Goal: Book appointment/travel/reservation

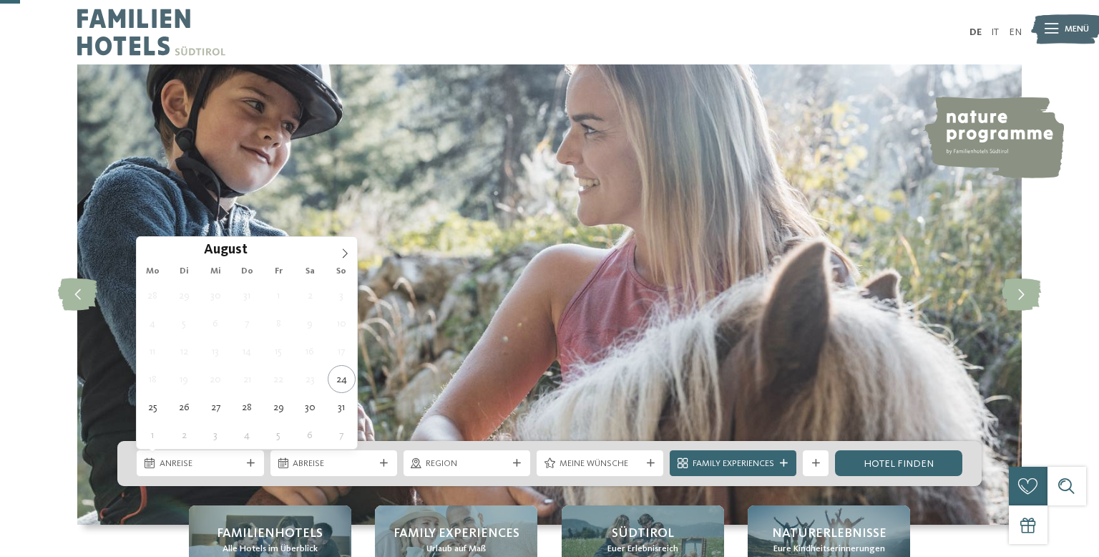
click at [235, 457] on span "Anreise" at bounding box center [201, 463] width 82 height 13
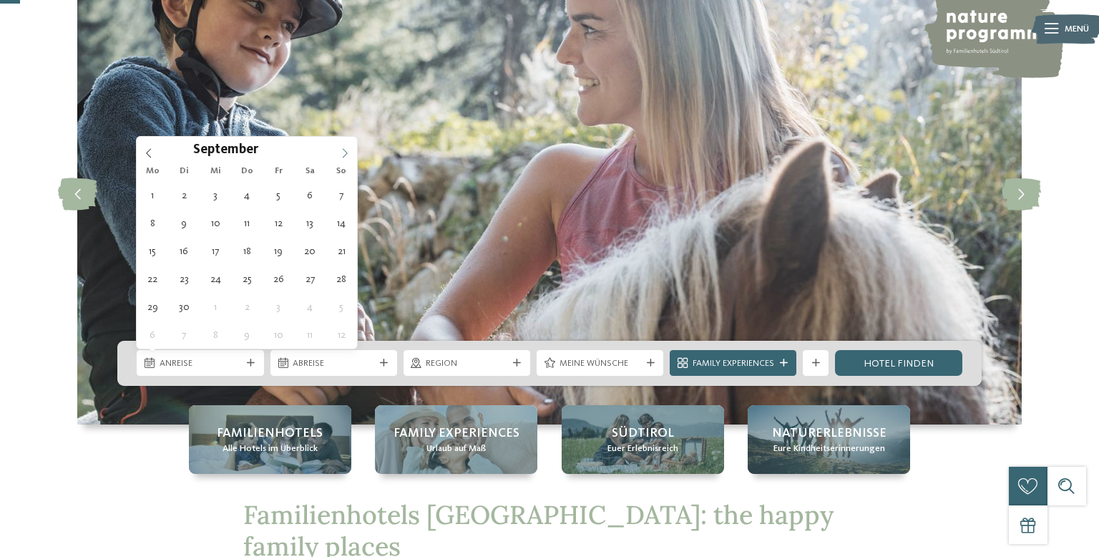
click at [346, 152] on icon at bounding box center [345, 153] width 10 height 10
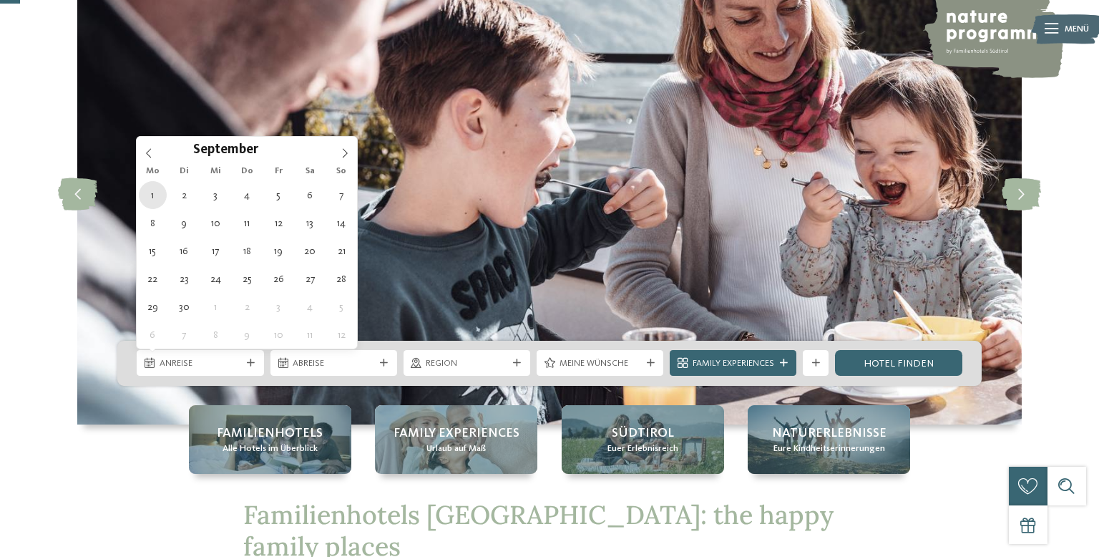
type div "[DATE]"
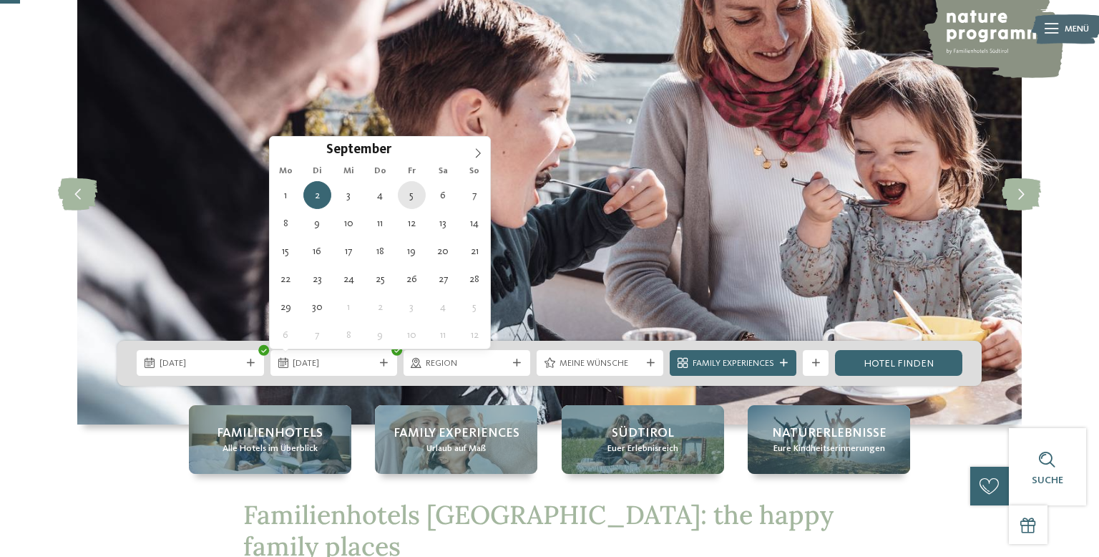
type div "[DATE]"
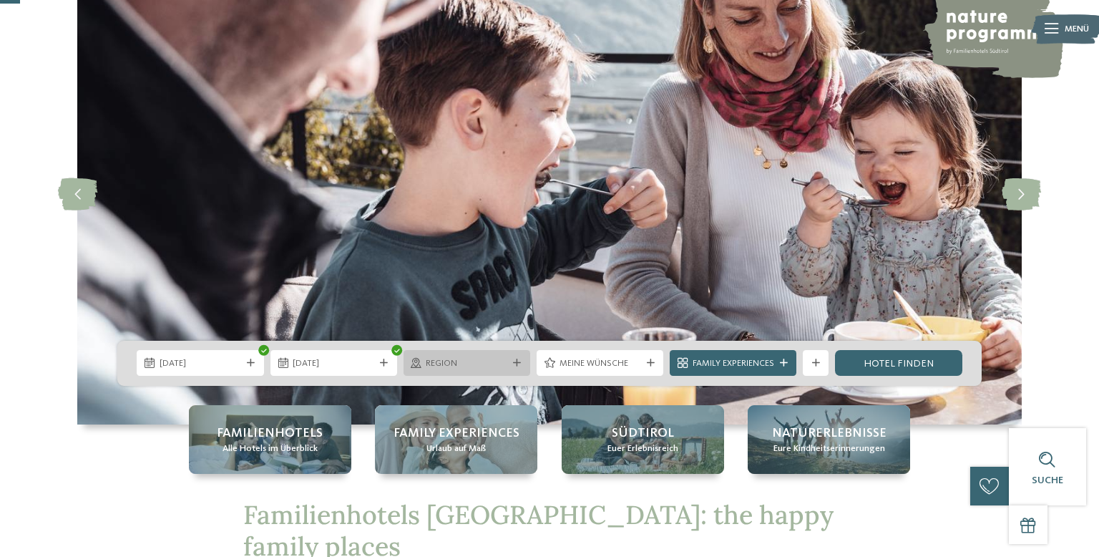
click at [474, 363] on span "Region" at bounding box center [467, 363] width 82 height 13
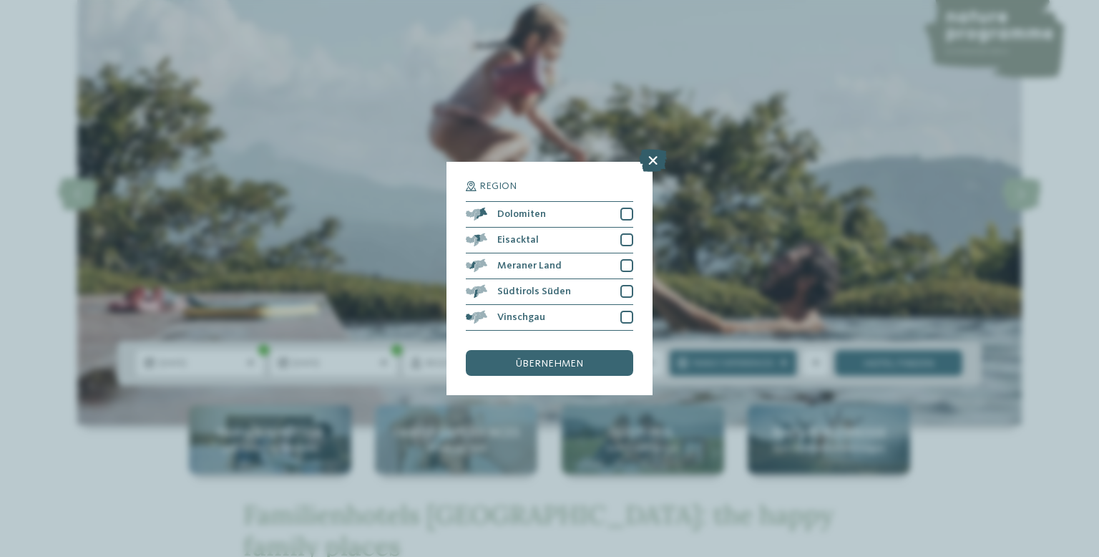
click at [658, 156] on icon at bounding box center [653, 160] width 28 height 23
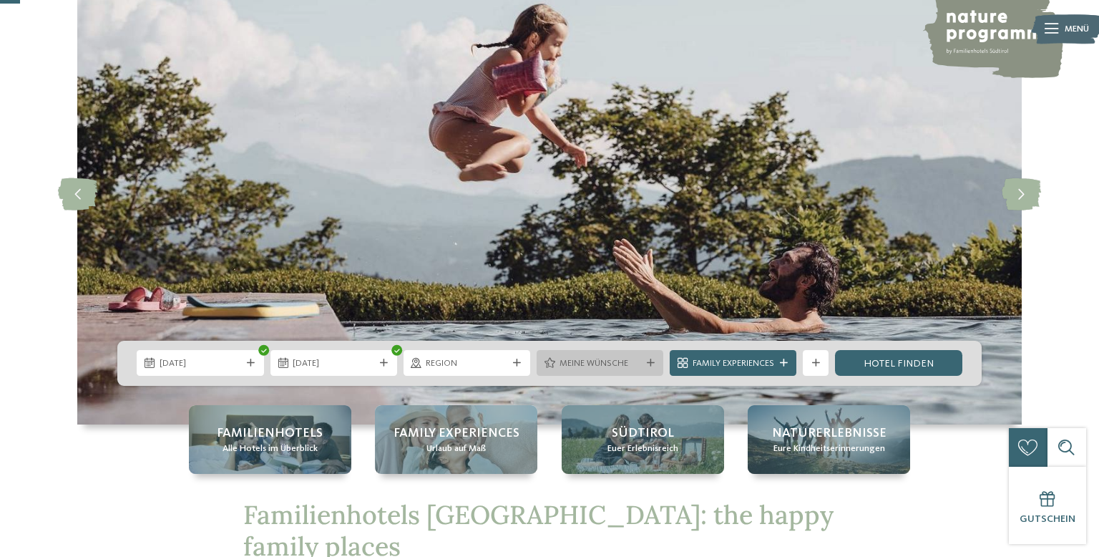
click at [599, 366] on span "Meine Wünsche" at bounding box center [600, 363] width 82 height 13
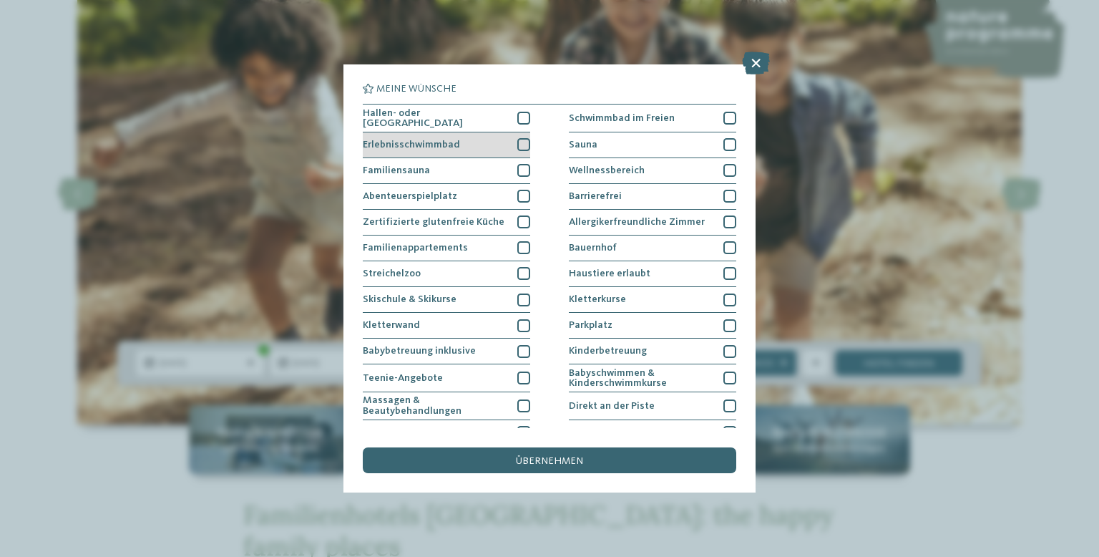
click at [455, 137] on div "Erlebnisschwimmbad" at bounding box center [446, 145] width 167 height 26
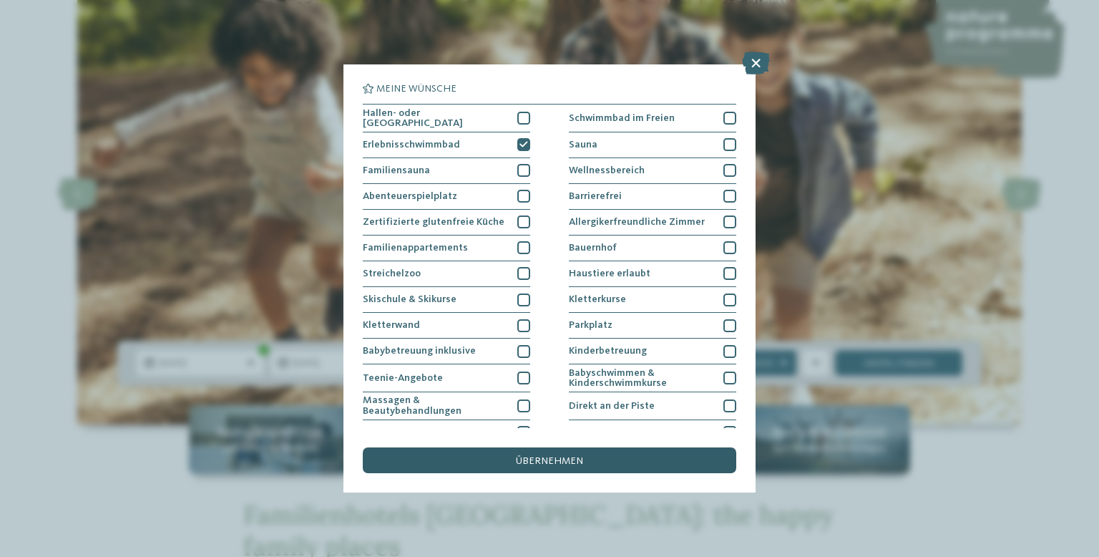
click at [529, 456] on span "übernehmen" at bounding box center [549, 461] width 67 height 10
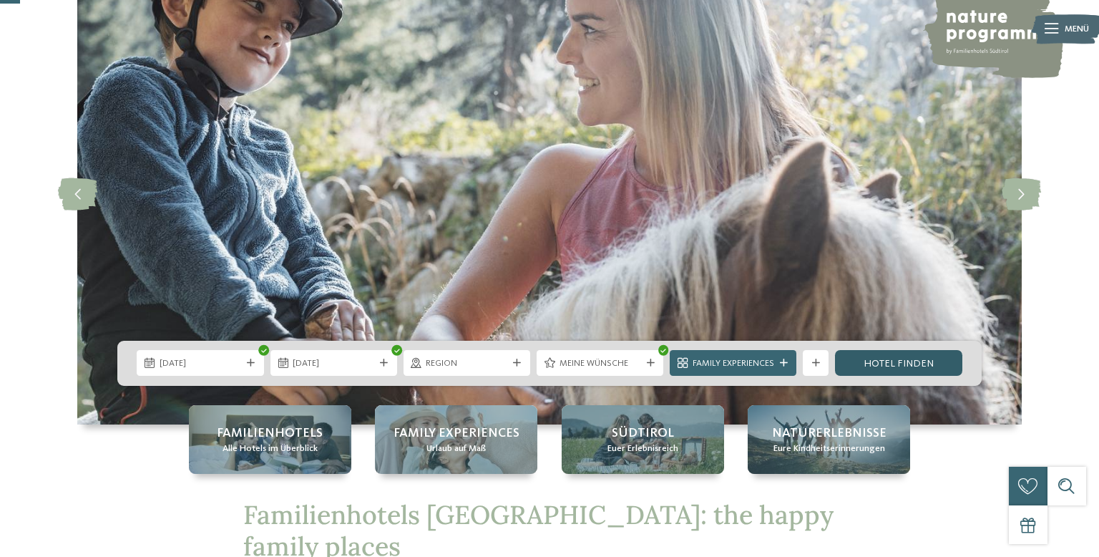
click at [866, 361] on link "Hotel finden" at bounding box center [898, 363] width 127 height 26
